Goal: Find contact information: Find contact information

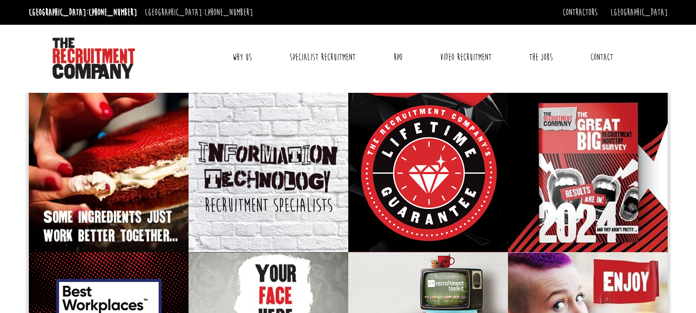
click at [594, 58] on link "Contact" at bounding box center [602, 57] width 38 height 26
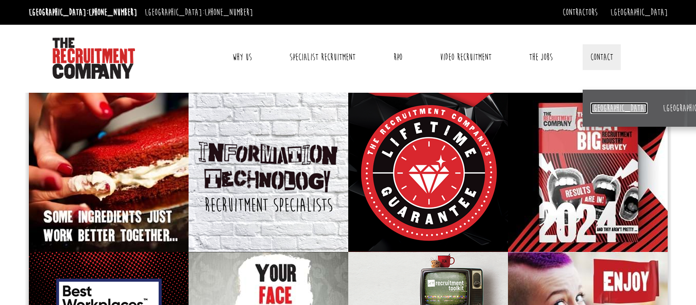
click at [607, 106] on link "[GEOGRAPHIC_DATA]" at bounding box center [619, 108] width 57 height 11
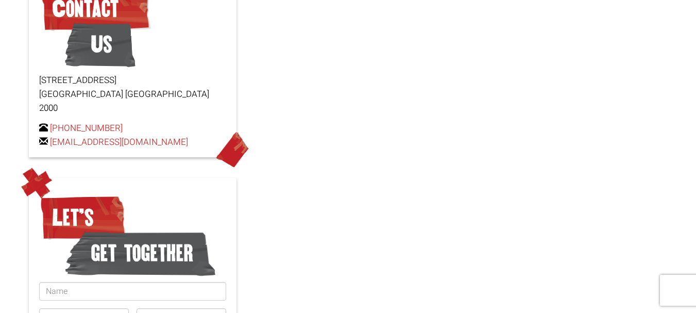
scroll to position [52, 0]
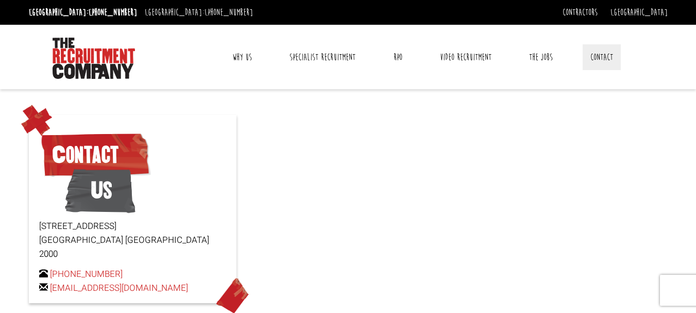
scroll to position [52, 0]
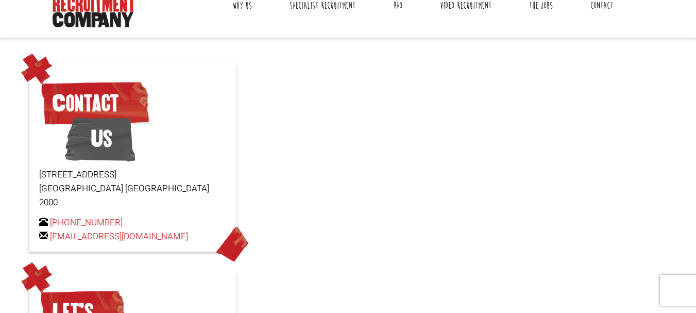
click at [594, 9] on link "Contact" at bounding box center [602, 6] width 38 height 26
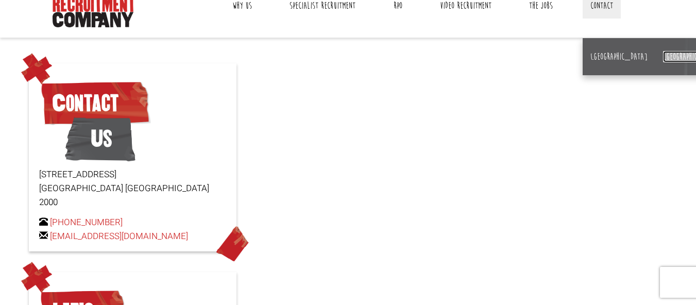
click at [663, 56] on link "[GEOGRAPHIC_DATA]" at bounding box center [691, 56] width 57 height 11
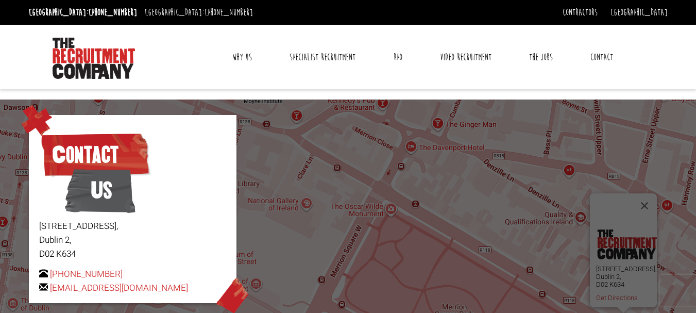
click at [606, 58] on link "Contact" at bounding box center [602, 57] width 38 height 26
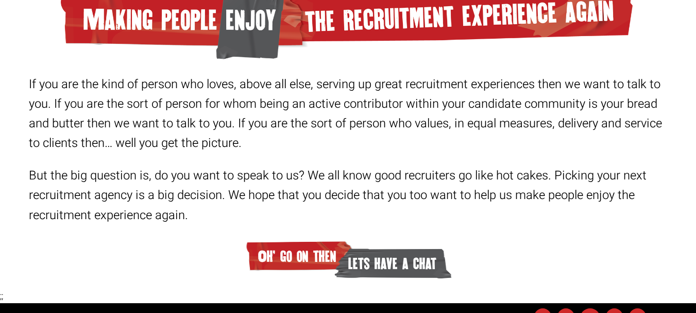
scroll to position [1687, 0]
